Goal: Entertainment & Leisure: Consume media (video, audio)

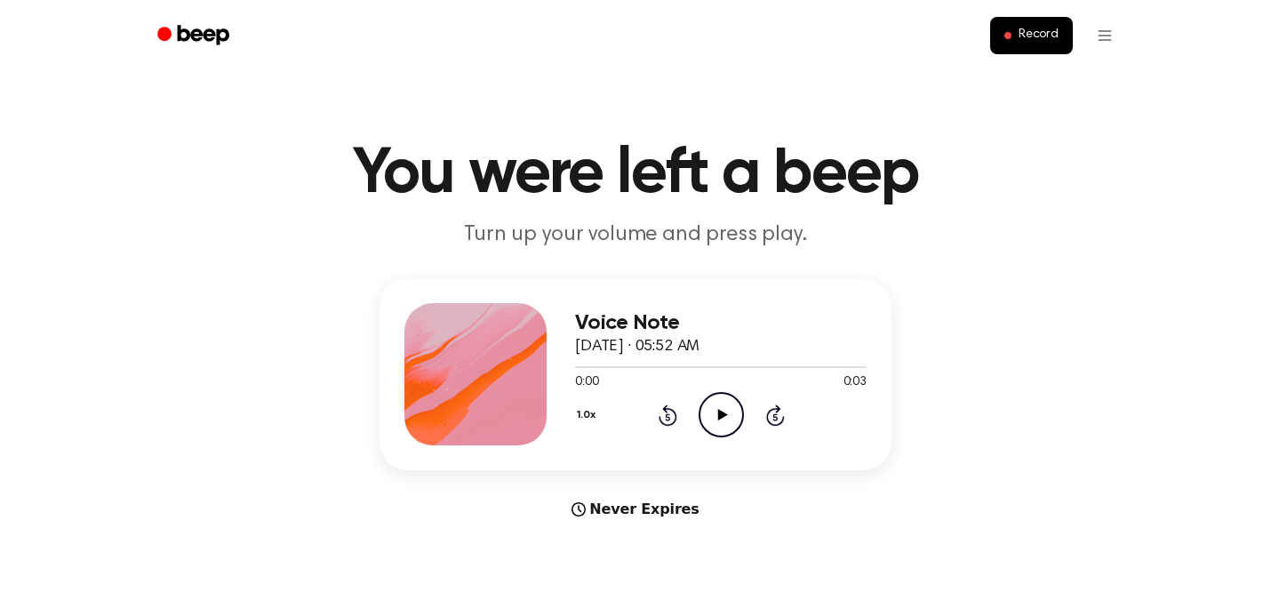
click at [732, 403] on icon "Play Audio" at bounding box center [720, 414] width 45 height 45
click at [727, 423] on icon "Play Audio" at bounding box center [720, 414] width 45 height 45
click at [732, 407] on icon "Play Audio" at bounding box center [720, 414] width 45 height 45
